Goal: Find contact information: Find contact information

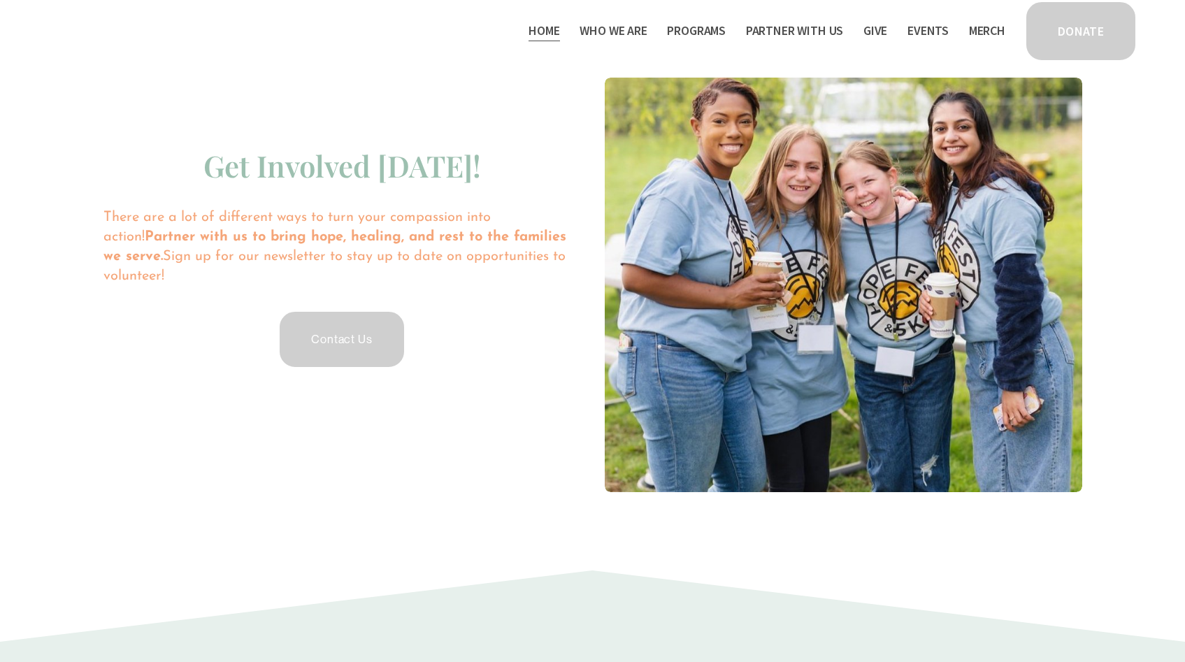
scroll to position [3003, 0]
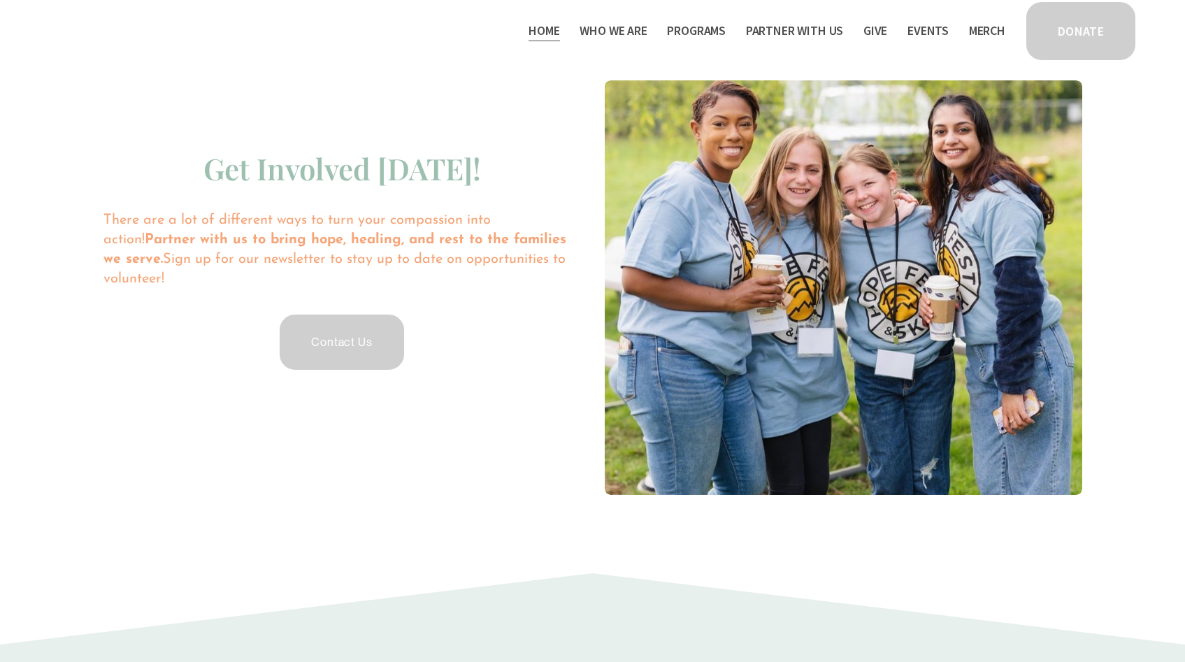
click at [377, 335] on link "Contact Us" at bounding box center [342, 342] width 128 height 59
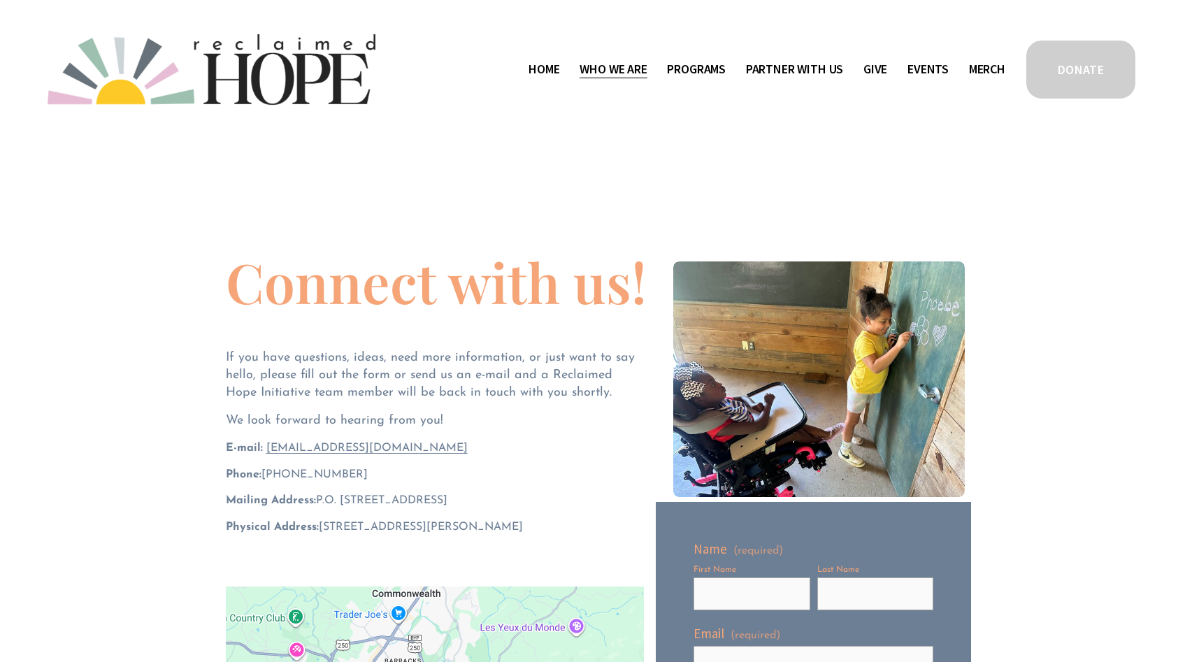
click at [0, 0] on span "Program Partners" at bounding box center [0, 0] width 0 height 0
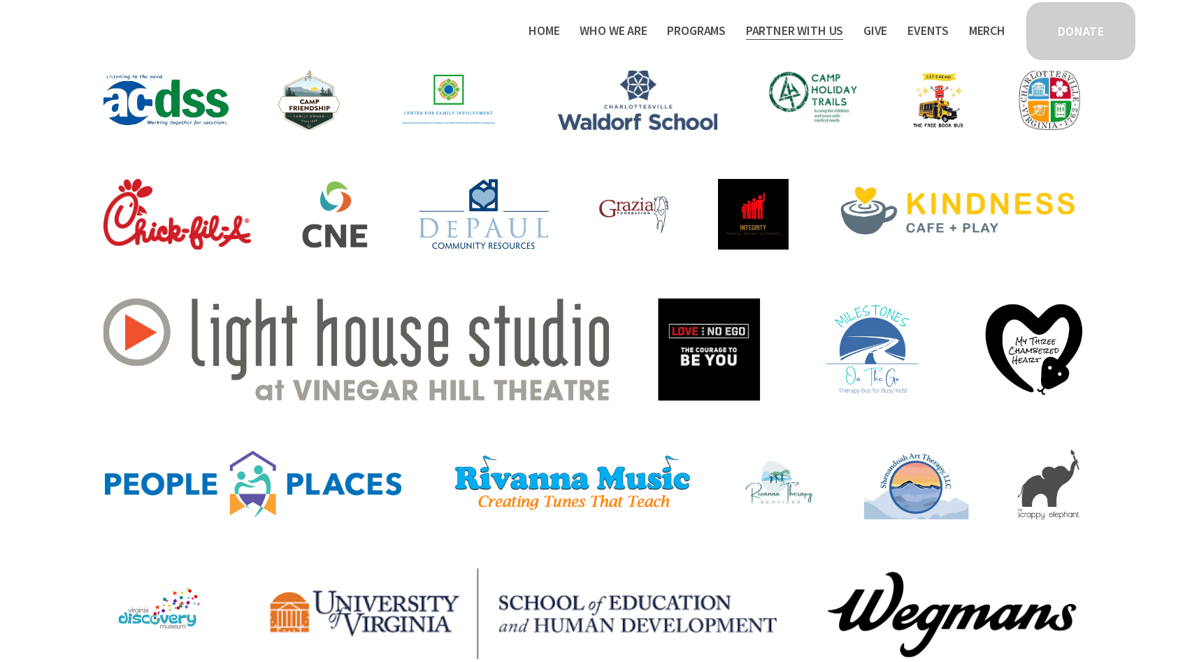
scroll to position [252, 0]
